Goal: Task Accomplishment & Management: Complete application form

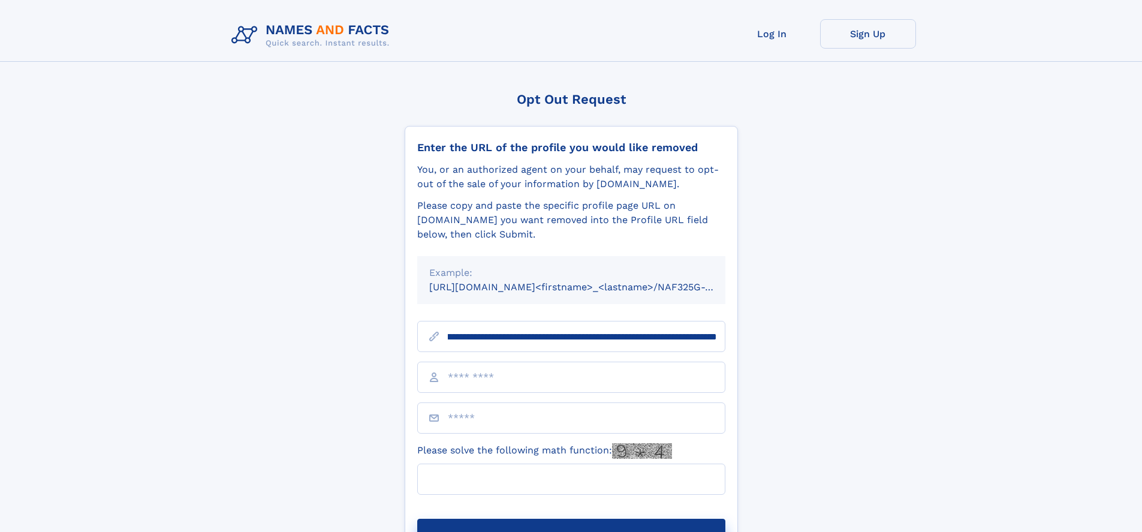
scroll to position [0, 134]
type input "**********"
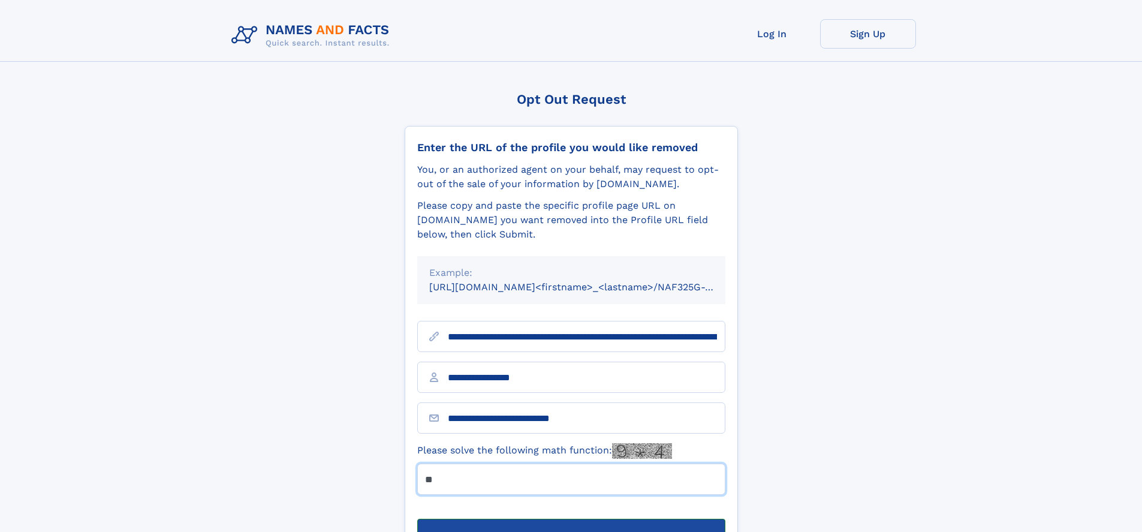
type input "**"
click at [571, 519] on button "Submit Opt Out Request" at bounding box center [571, 538] width 308 height 38
